Goal: Check status: Check status

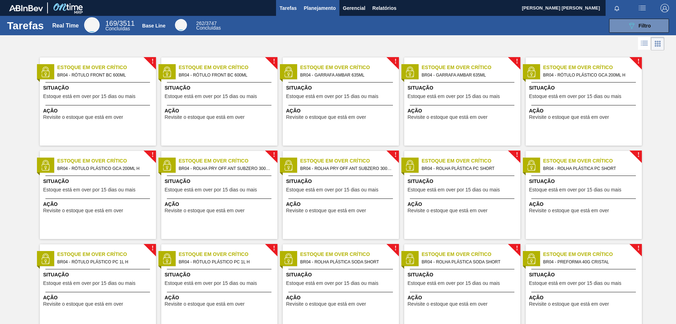
click at [331, 7] on span "Planejamento" at bounding box center [320, 8] width 32 height 8
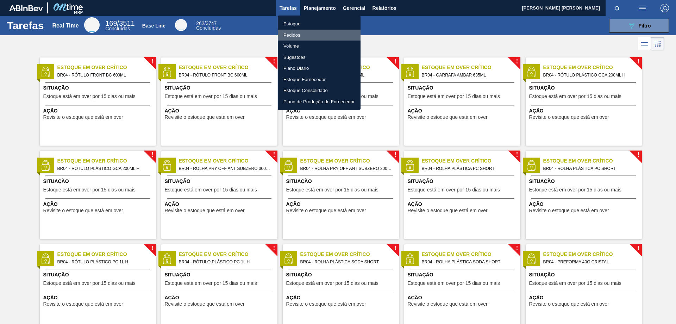
click at [291, 33] on li "Pedidos" at bounding box center [319, 35] width 83 height 11
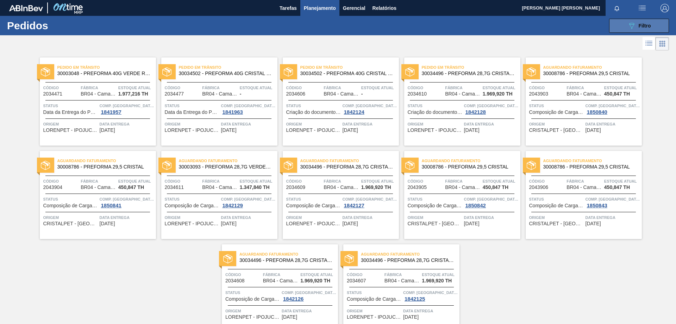
click at [640, 19] on button "089F7B8B-B2A5-4AFE-B5C0-19BA573D28AC Filtro" at bounding box center [639, 26] width 60 height 14
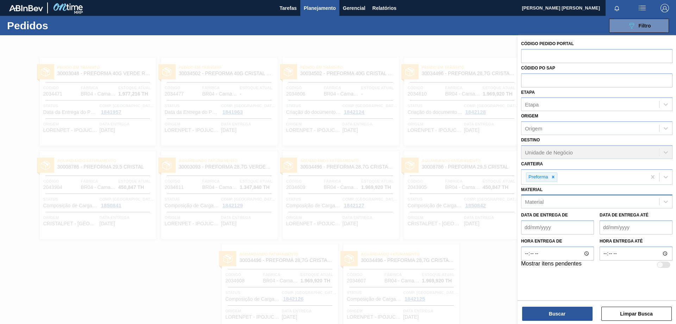
click at [560, 203] on div "Material" at bounding box center [591, 202] width 138 height 10
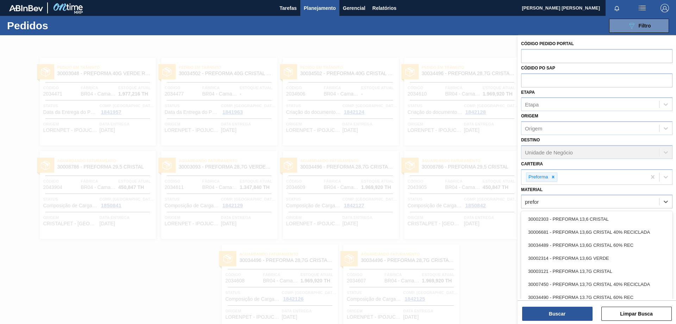
scroll to position [106, 0]
type input "prefor"
click at [478, 261] on div at bounding box center [338, 197] width 676 height 324
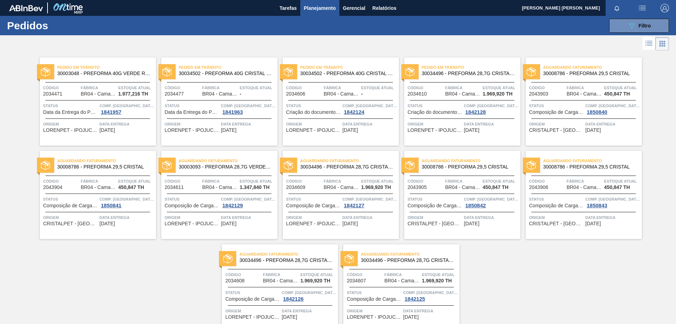
scroll to position [35, 0]
